Goal: Check status: Check status

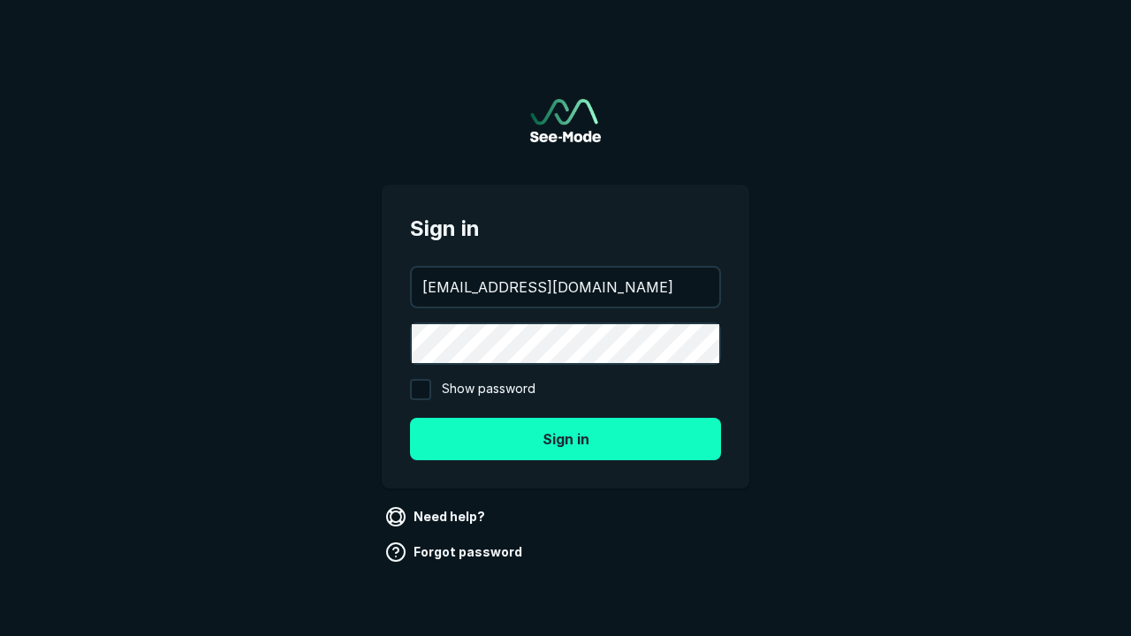
click at [566, 438] on button "Sign in" at bounding box center [565, 439] width 311 height 42
